Goal: Find specific page/section: Find specific page/section

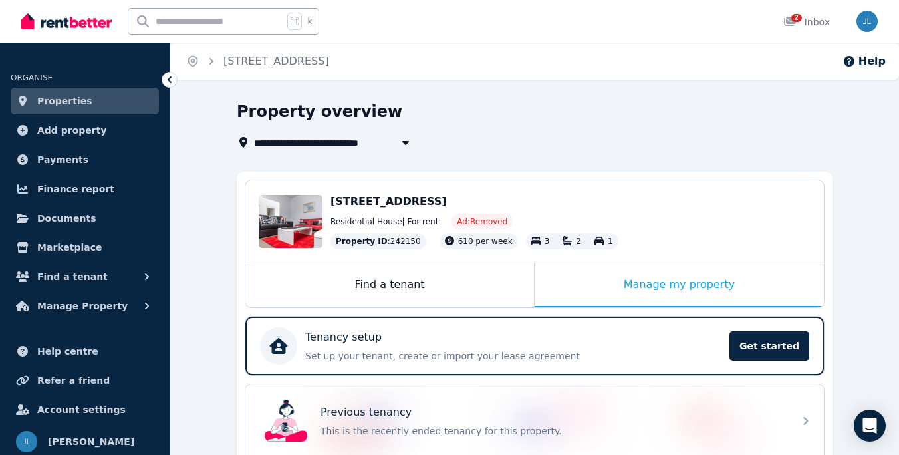
click at [213, 61] on icon "Breadcrumb" at bounding box center [211, 61] width 13 height 13
click at [211, 61] on icon "Breadcrumb" at bounding box center [211, 61] width 13 height 13
click at [116, 102] on link "Properties" at bounding box center [85, 101] width 148 height 27
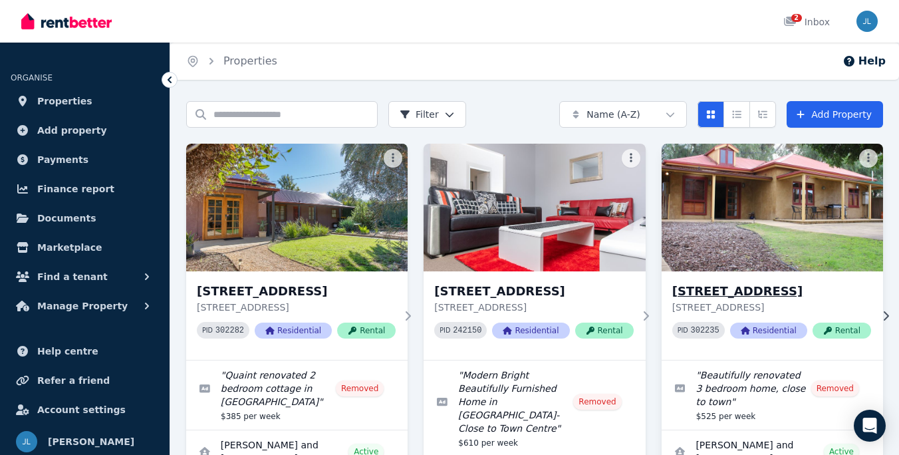
click at [795, 237] on img at bounding box center [772, 207] width 233 height 134
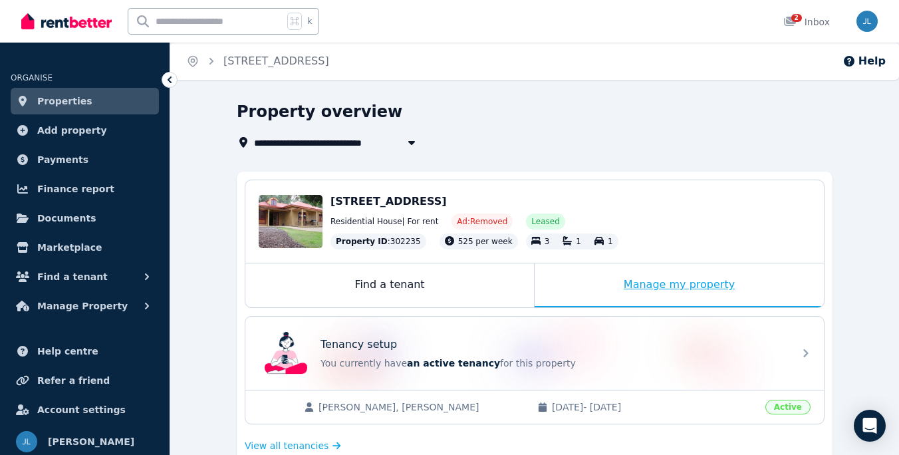
click at [677, 286] on div "Manage my property" at bounding box center [679, 285] width 289 height 44
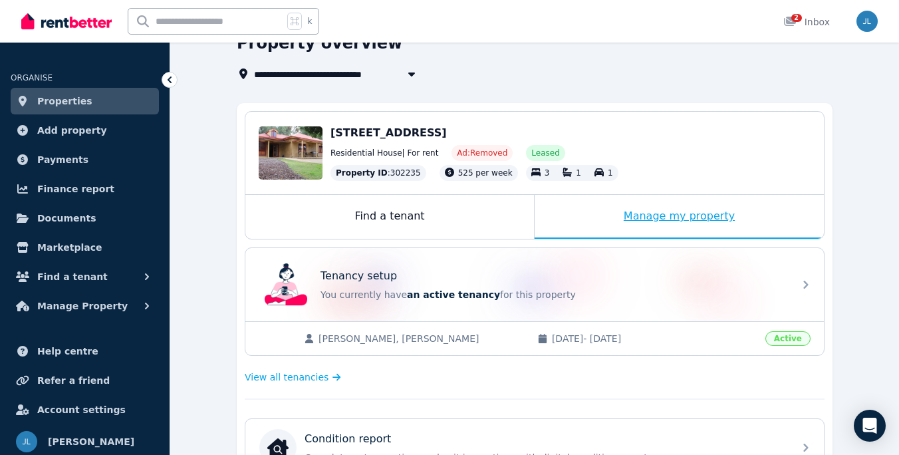
scroll to position [78, 0]
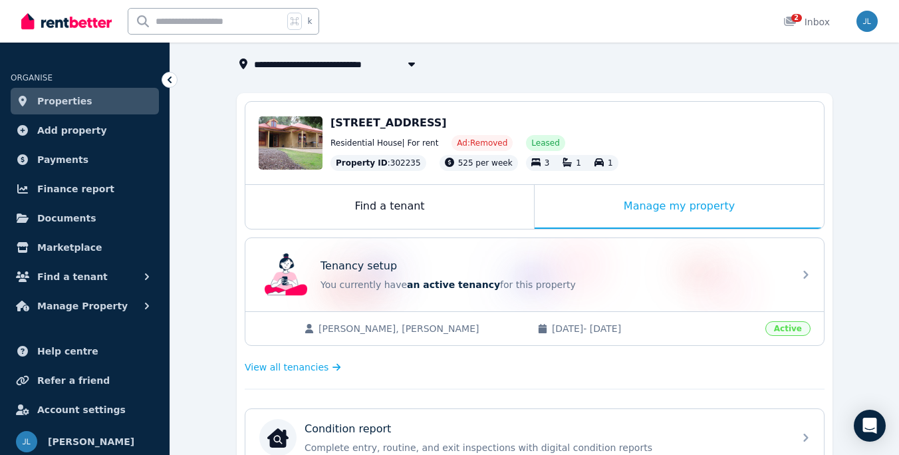
click at [431, 329] on span "[PERSON_NAME], [PERSON_NAME]" at bounding box center [421, 328] width 205 height 13
drag, startPoint x: 318, startPoint y: 328, endPoint x: 497, endPoint y: 325, distance: 178.9
click at [497, 325] on span "[PERSON_NAME], [PERSON_NAME]" at bounding box center [421, 328] width 205 height 13
copy span "[PERSON_NAME], [PERSON_NAME]"
